Goal: Transaction & Acquisition: Purchase product/service

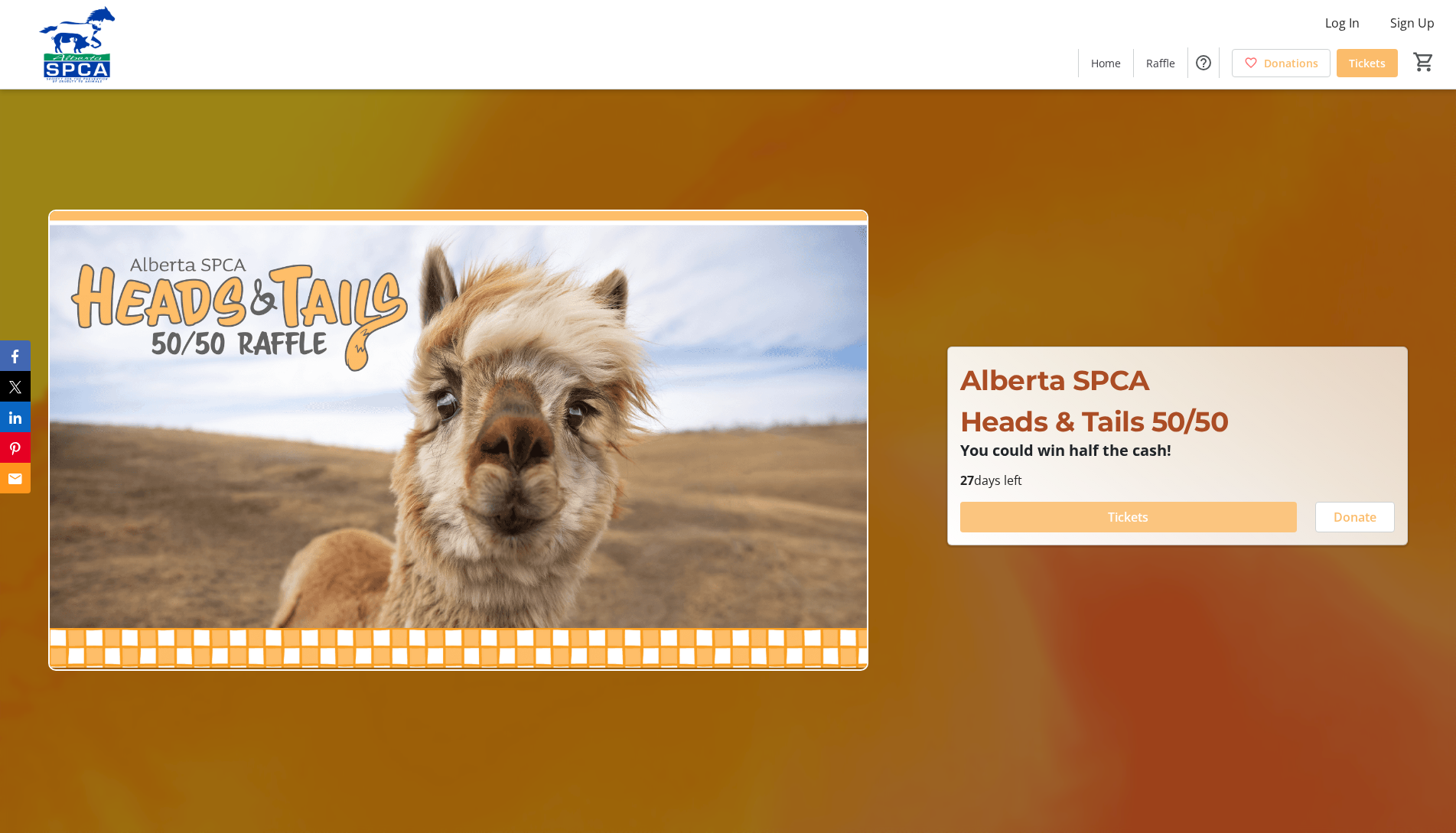
click at [1081, 522] on span at bounding box center [1128, 516] width 336 height 36
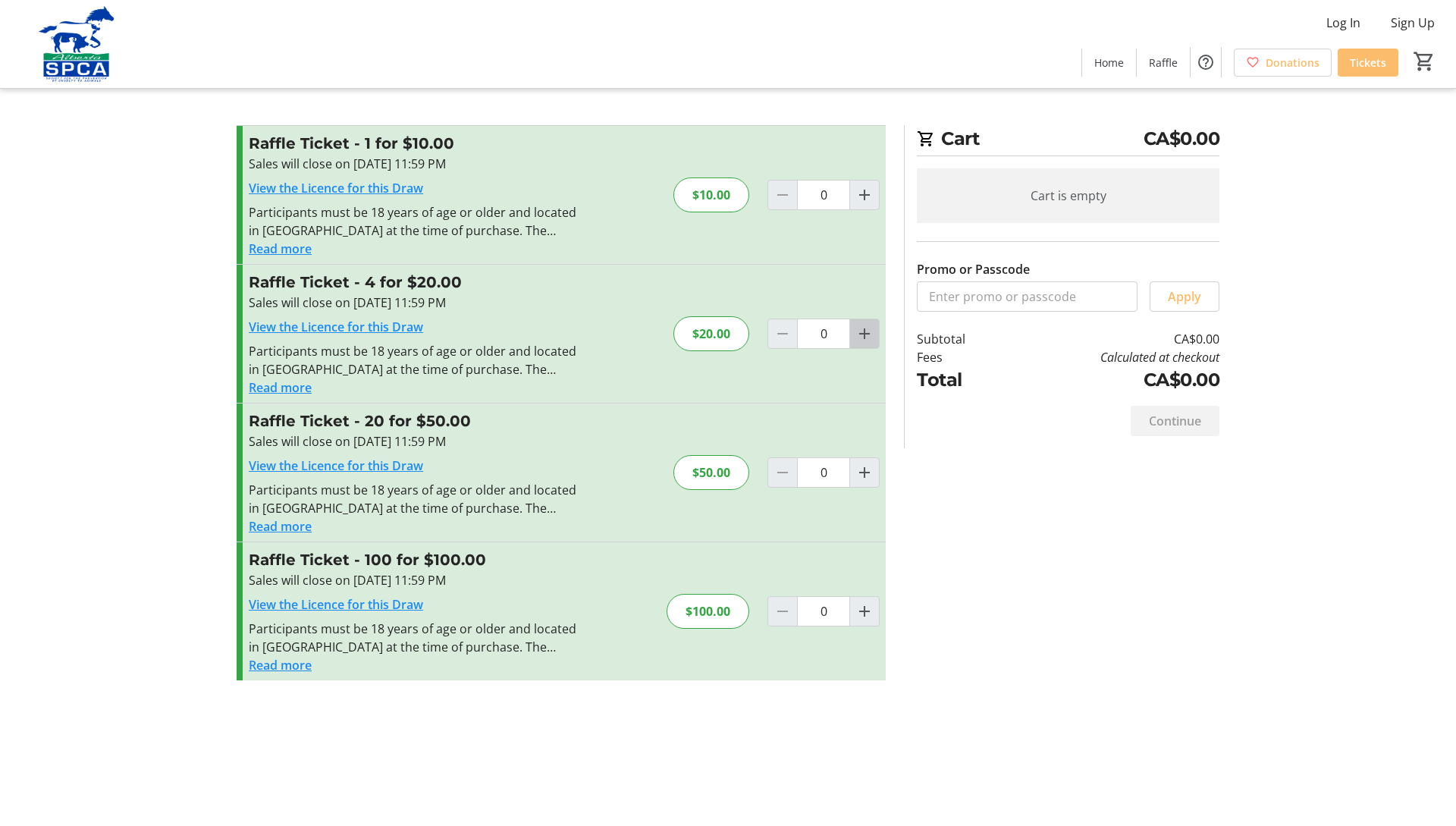
click at [869, 333] on mat-icon "Increment by one" at bounding box center [865, 334] width 19 height 19
type input "1"
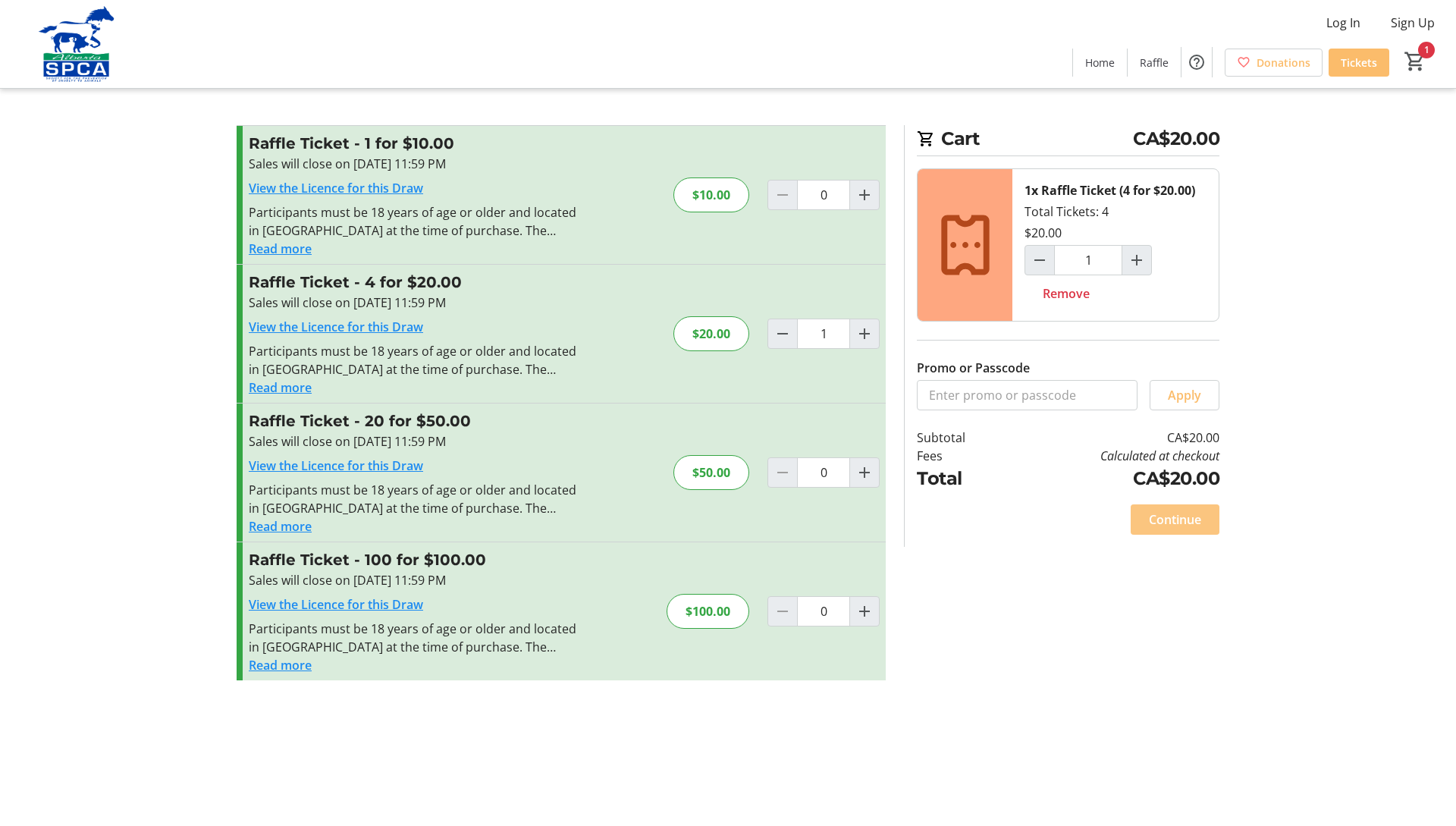
click at [1175, 518] on span "Continue" at bounding box center [1175, 519] width 53 height 19
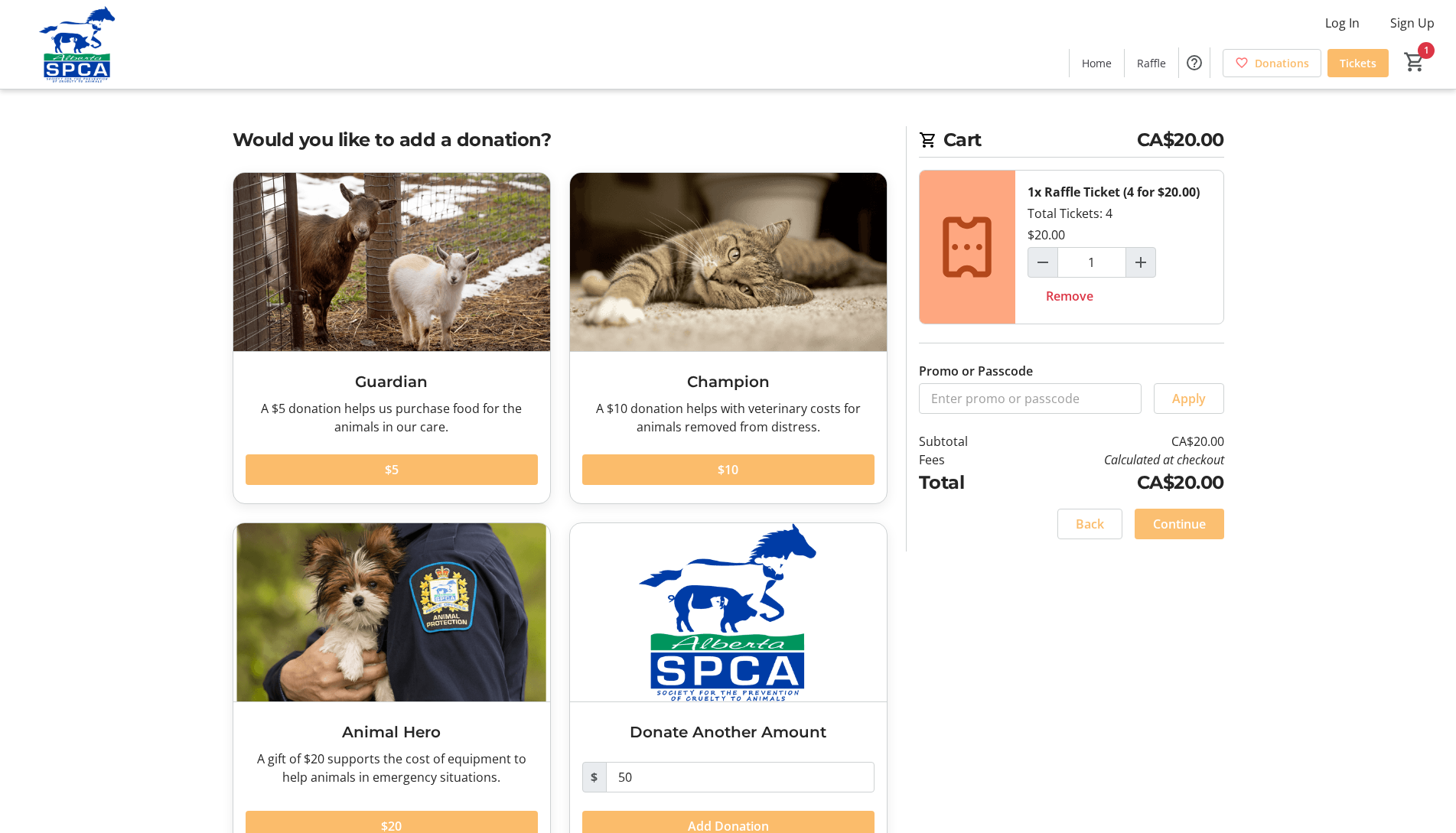
click at [1182, 505] on span at bounding box center [1180, 523] width 90 height 36
click at [1182, 525] on div "Continue" at bounding box center [1180, 524] width 90 height 31
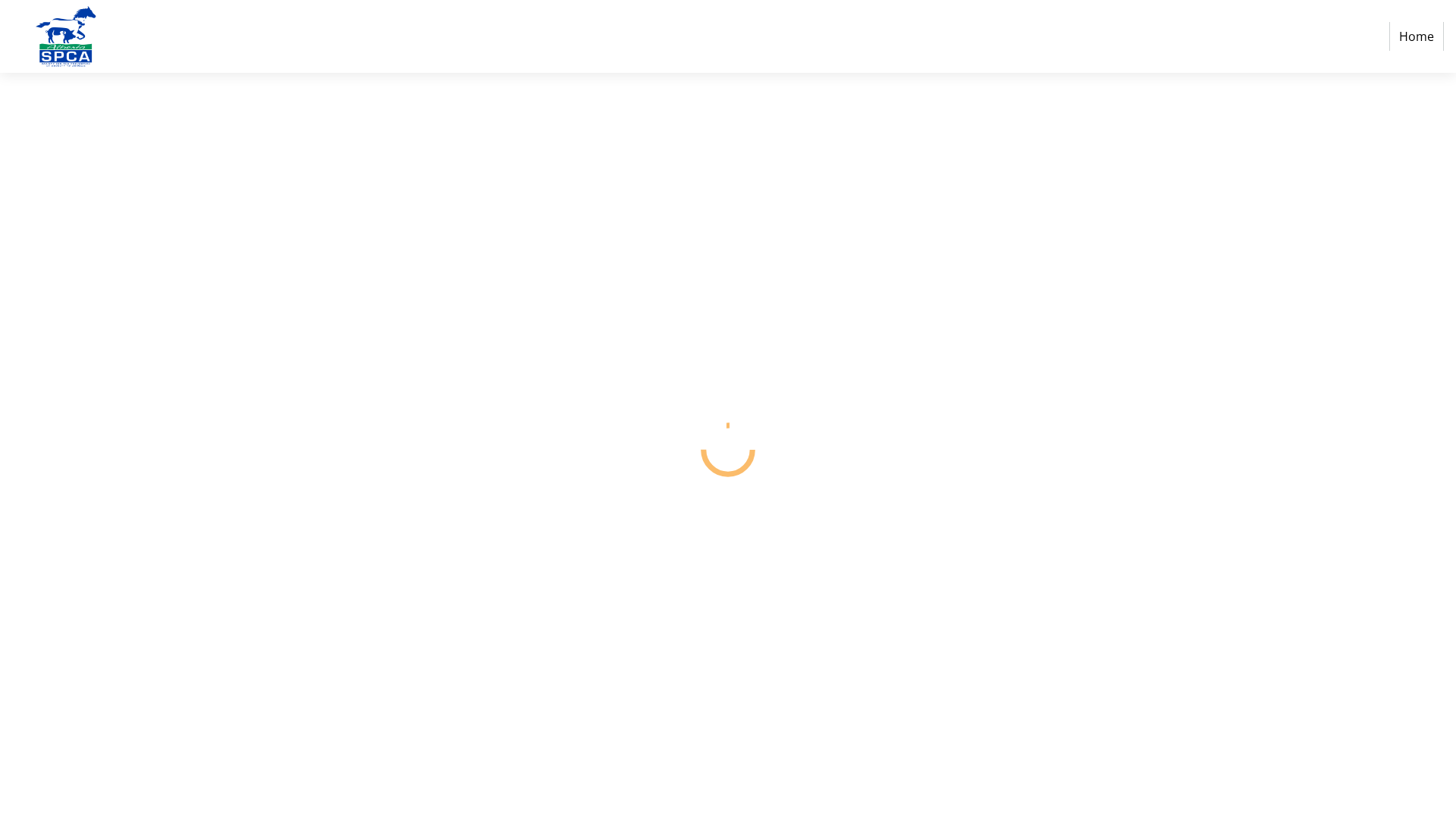
select select "CA"
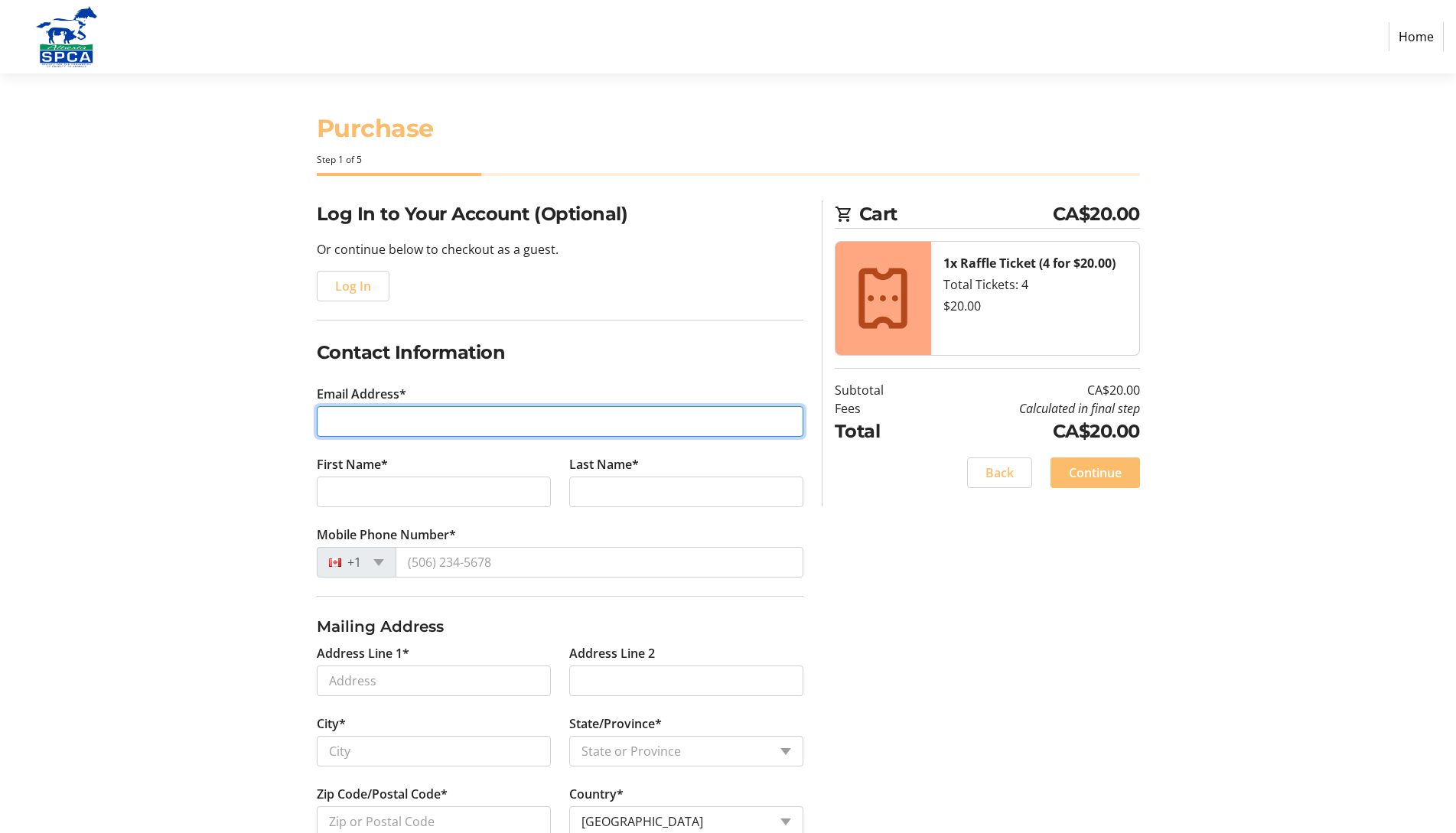
click at [379, 421] on input "Email Address*" at bounding box center [559, 421] width 487 height 31
type input "[EMAIL_ADDRESS][DOMAIN_NAME]"
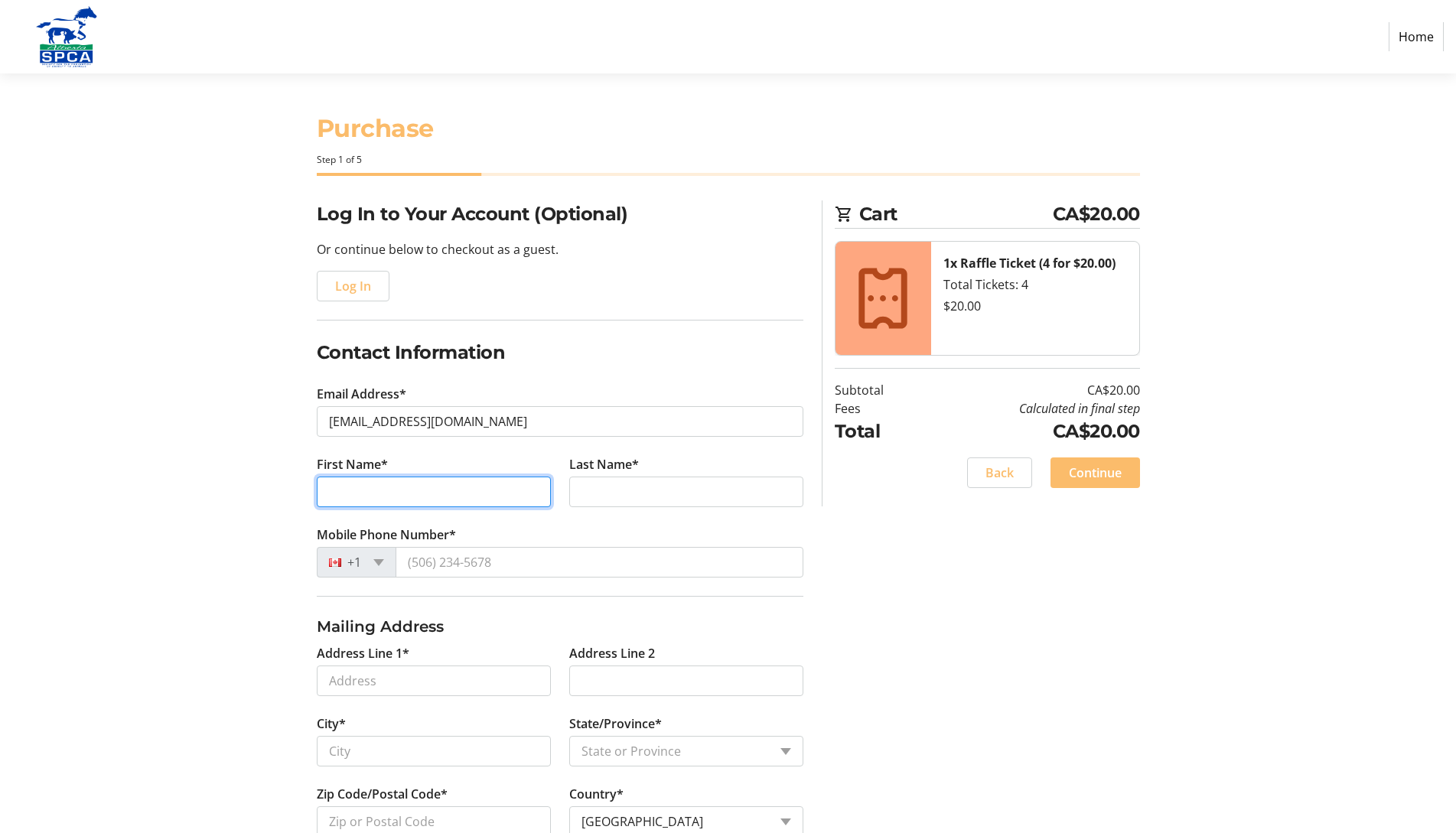
type input "[PERSON_NAME]"
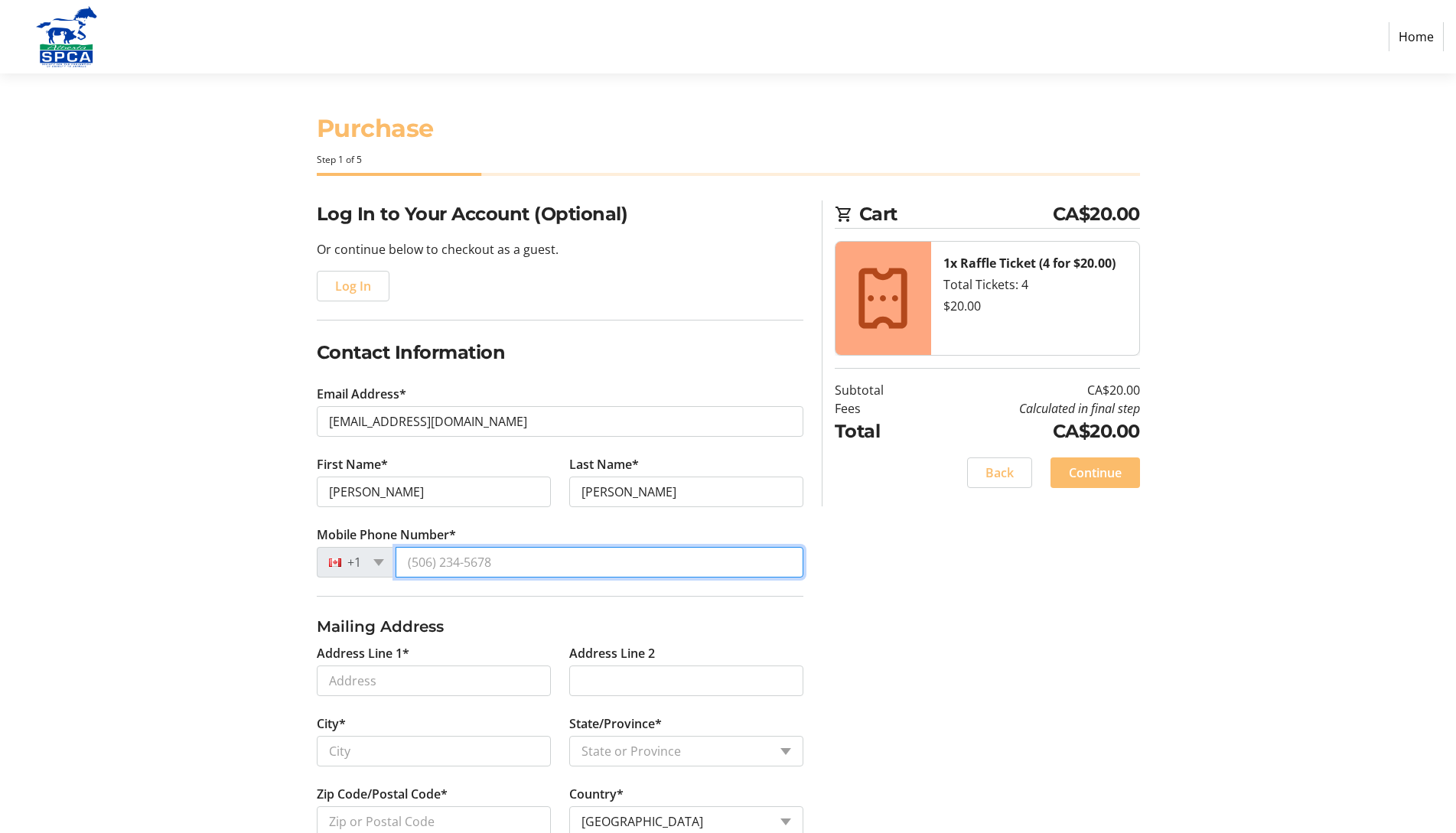
type input "4037032536"
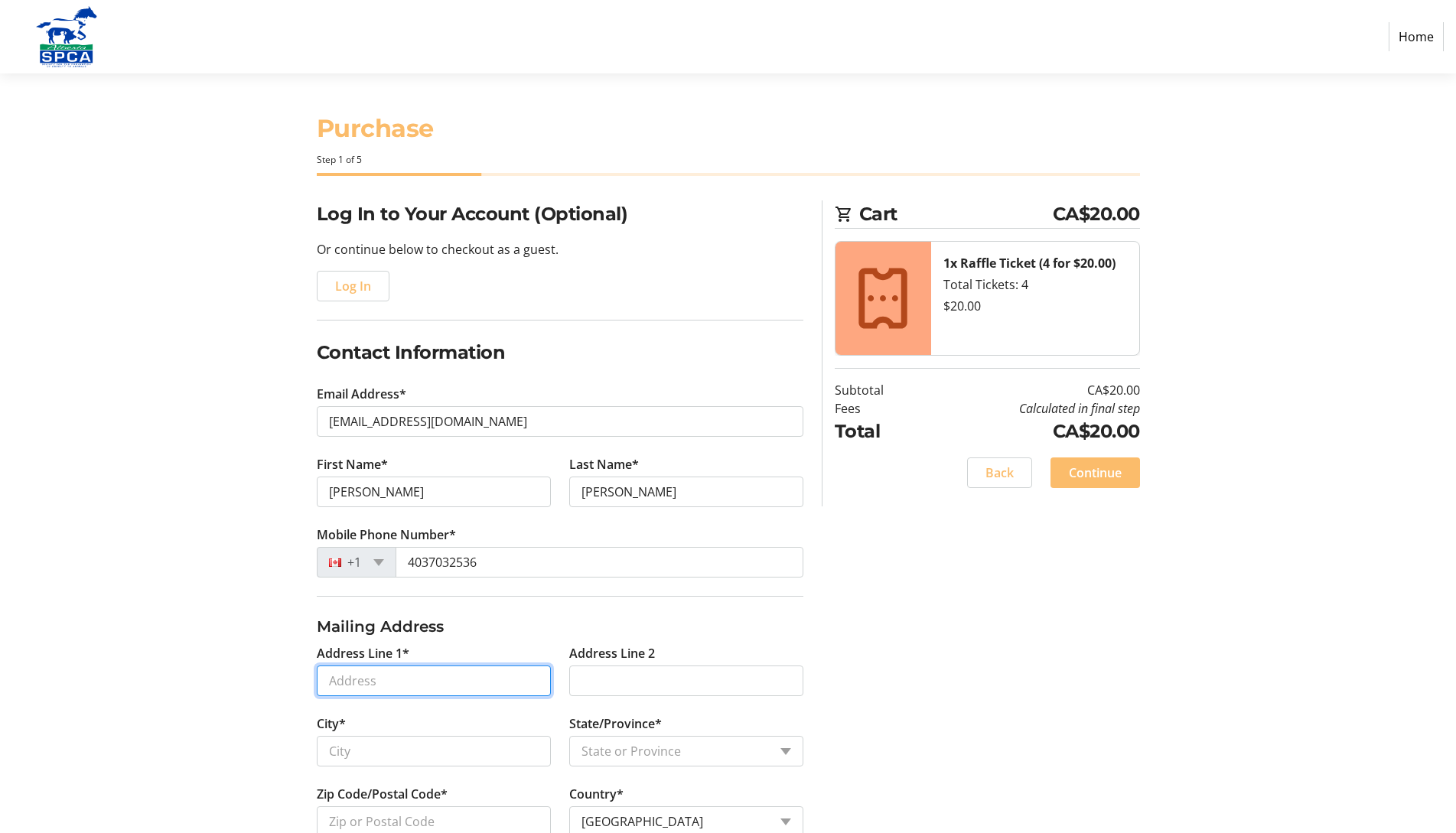
type input "97 [PERSON_NAME][GEOGRAPHIC_DATA]"
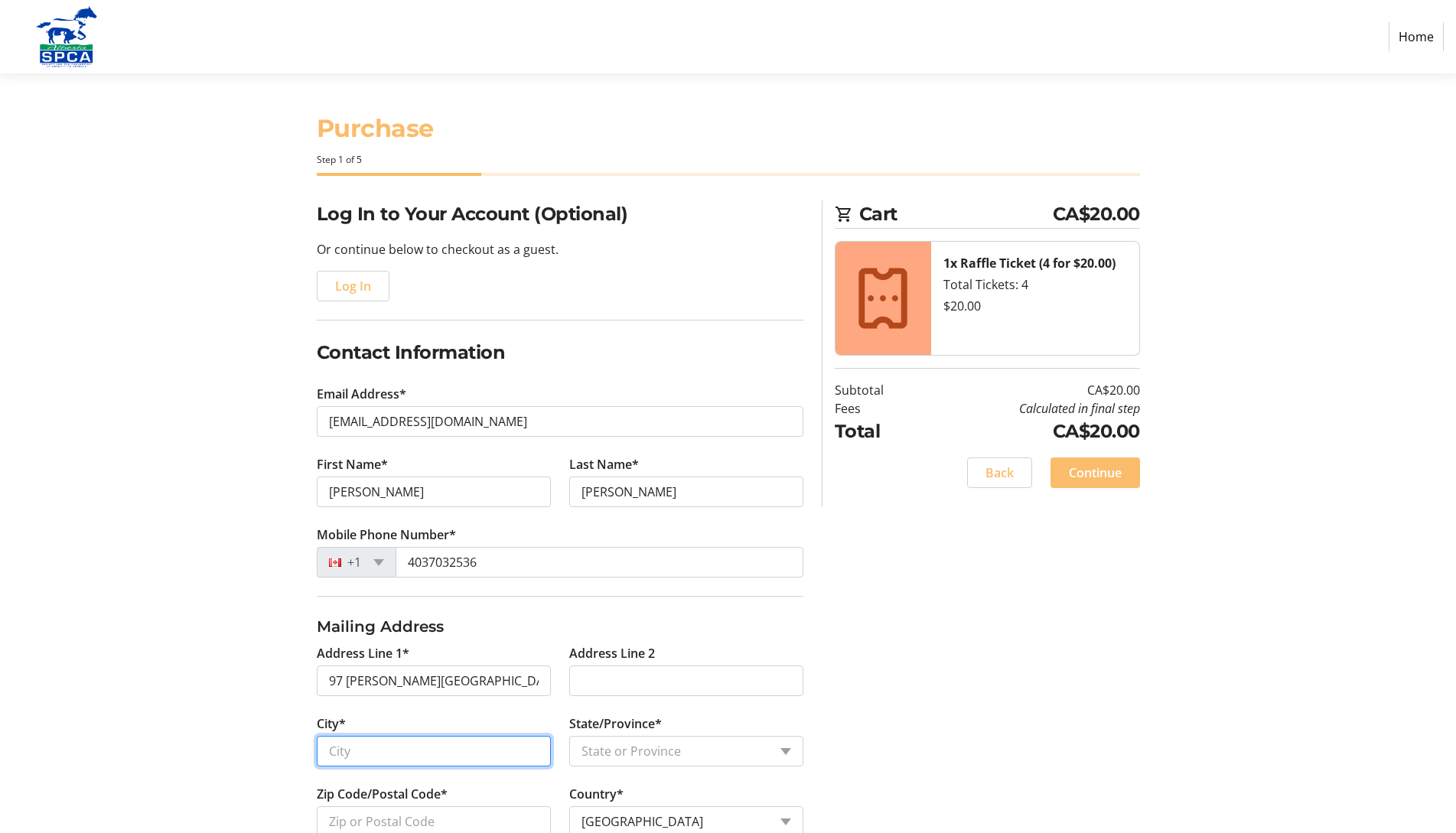
type input "[GEOGRAPHIC_DATA]"
select select "AB"
type input "T3Z 3V5"
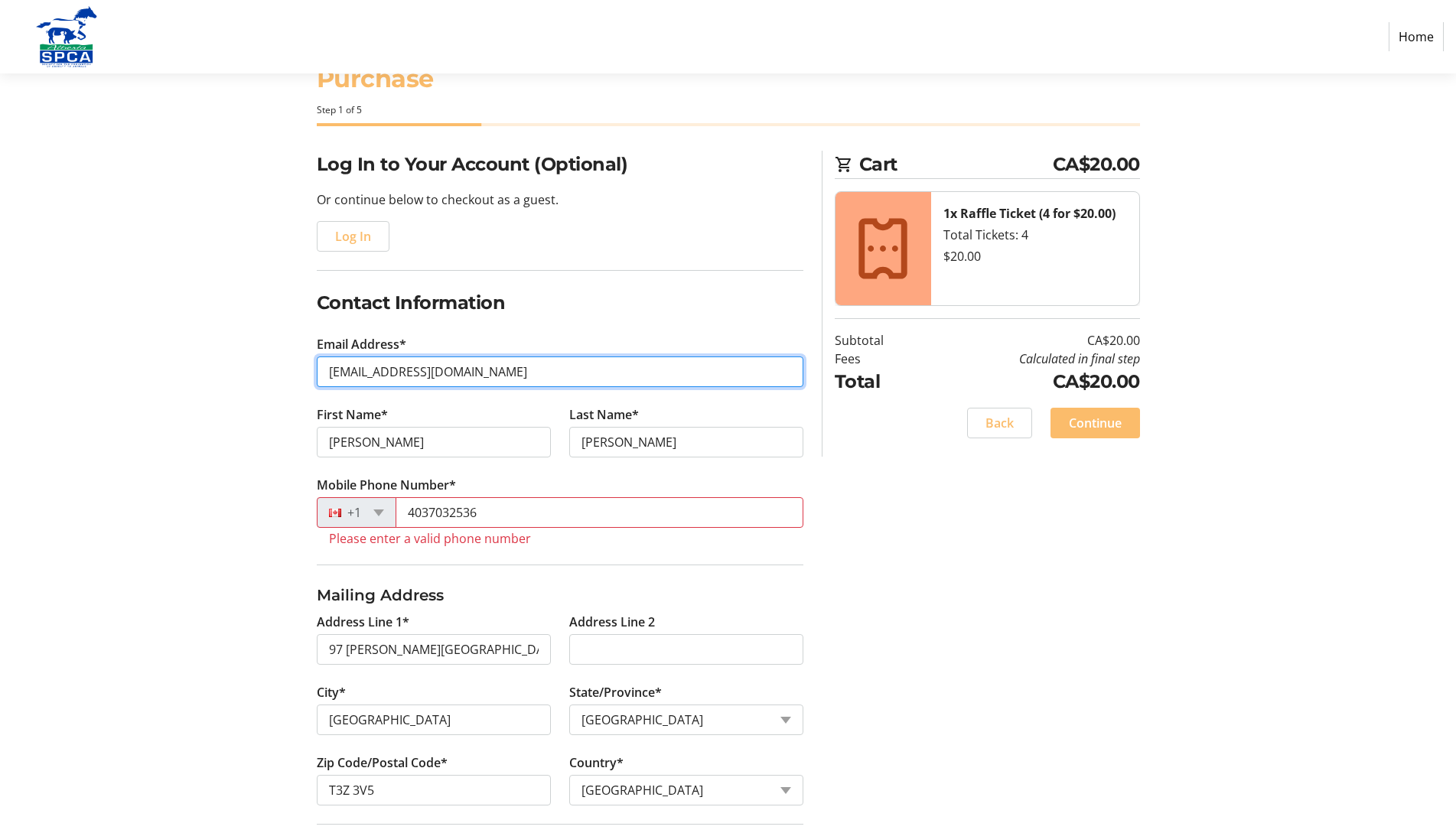
scroll to position [77, 0]
